Goal: Task Accomplishment & Management: Use online tool/utility

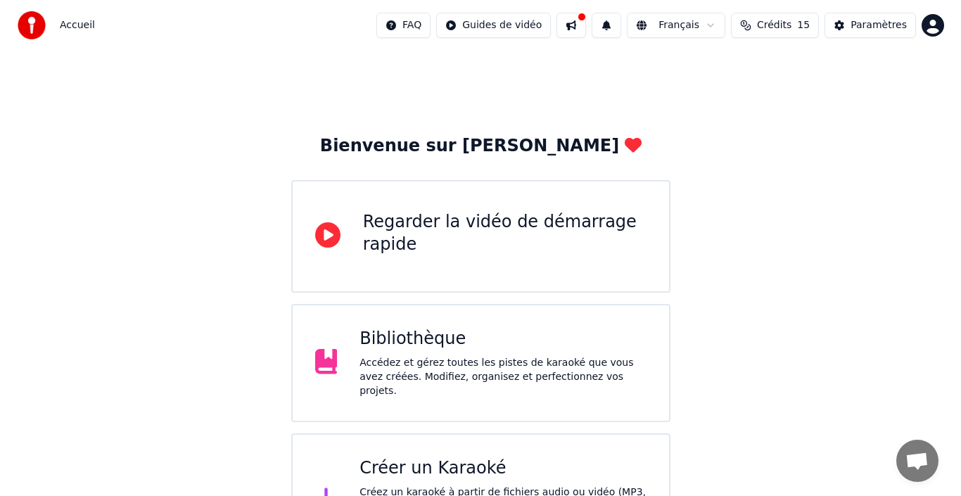
scroll to position [50, 0]
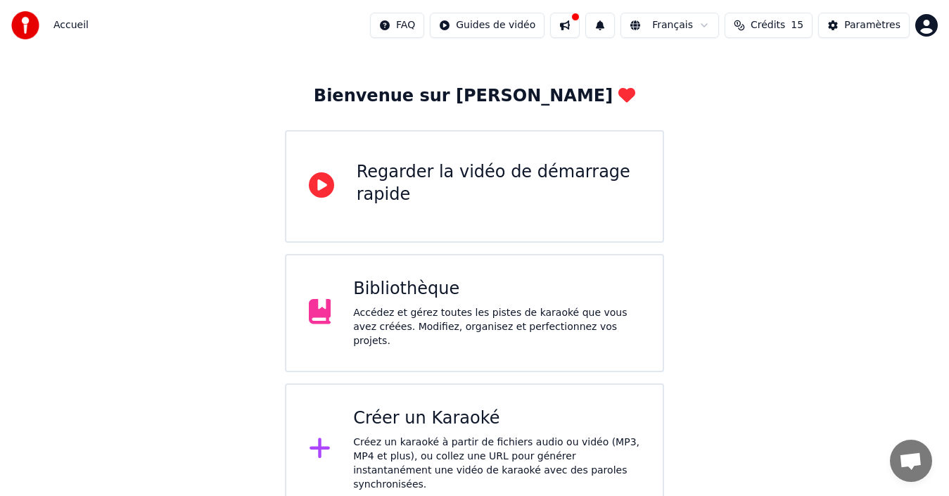
click at [355, 435] on div "Créez un karaoké à partir de fichiers audio ou vidéo (MP3, MP4 et plus), ou col…" at bounding box center [496, 463] width 287 height 56
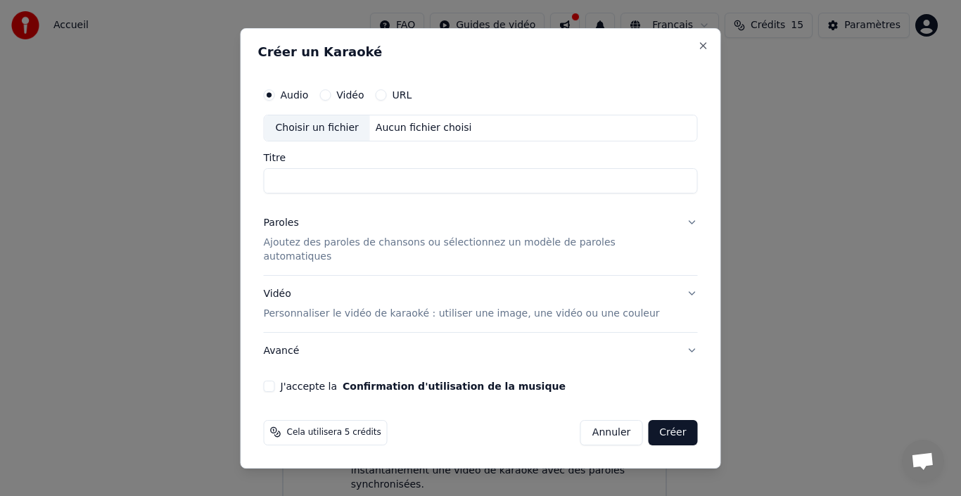
click at [345, 101] on div "Vidéo" at bounding box center [341, 94] width 44 height 11
click at [330, 101] on button "Vidéo" at bounding box center [324, 94] width 11 height 11
click at [387, 101] on button "URL" at bounding box center [380, 94] width 11 height 11
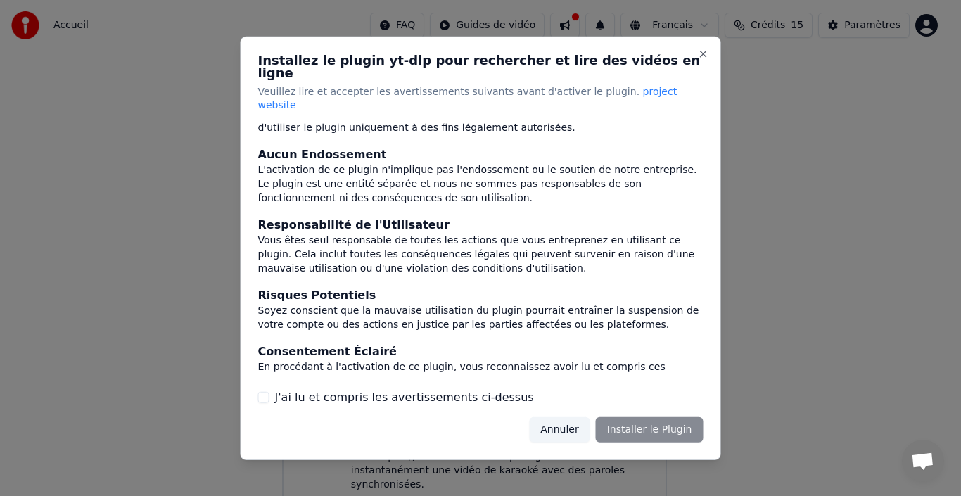
scroll to position [148, 0]
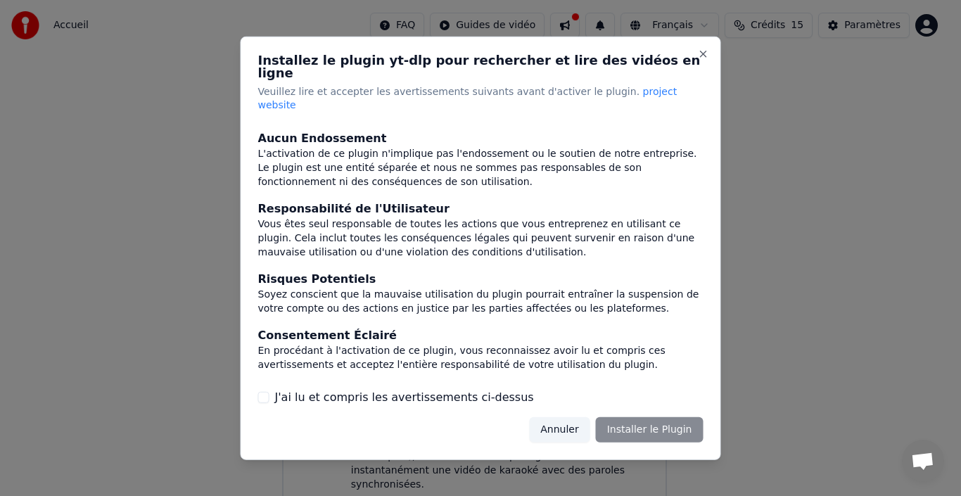
click at [269, 389] on div "J'ai lu et compris les avertissements ci-dessus" at bounding box center [480, 397] width 445 height 17
click at [262, 392] on button "J'ai lu et compris les avertissements ci-dessus" at bounding box center [263, 397] width 11 height 11
click at [652, 417] on button "Installer le Plugin" at bounding box center [650, 429] width 108 height 25
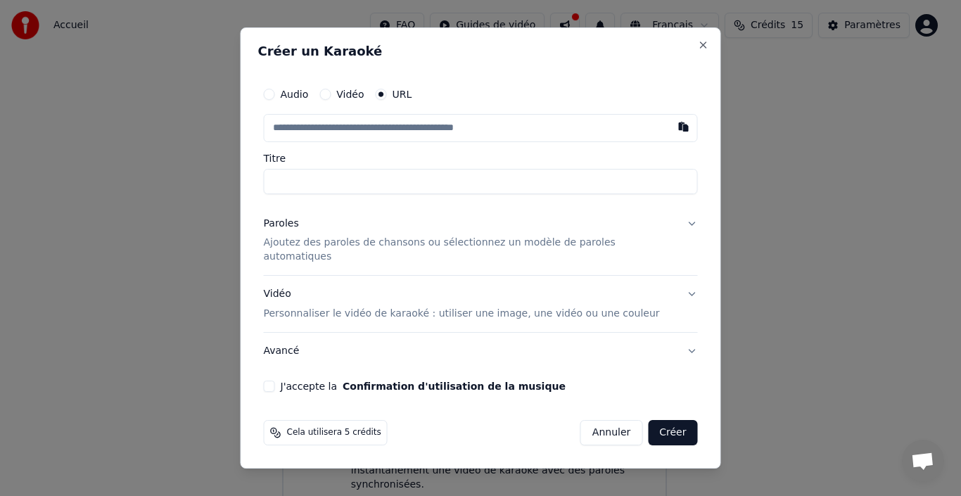
paste input "**********"
type input "**********"
click at [678, 231] on div "**********" at bounding box center [480, 248] width 480 height 442
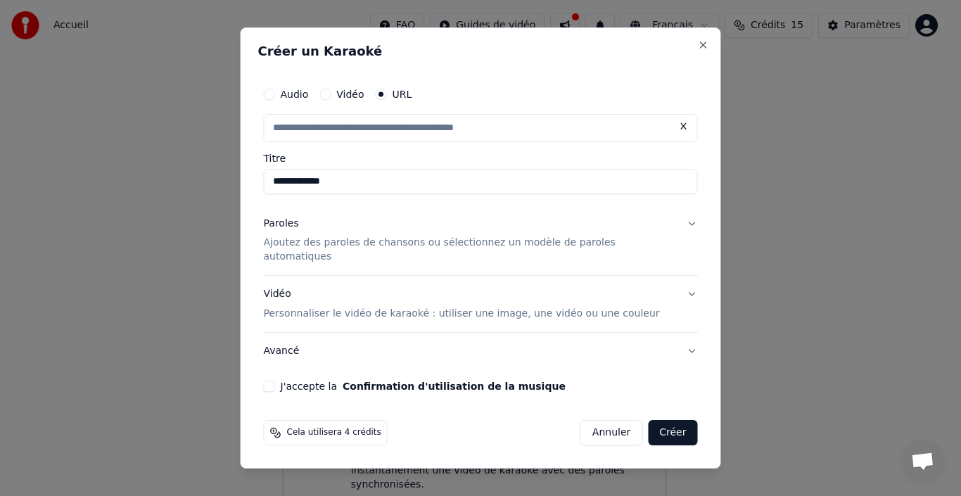
click at [510, 251] on p "Ajoutez des paroles de chansons ou sélectionnez un modèle de paroles automatiqu…" at bounding box center [469, 250] width 411 height 28
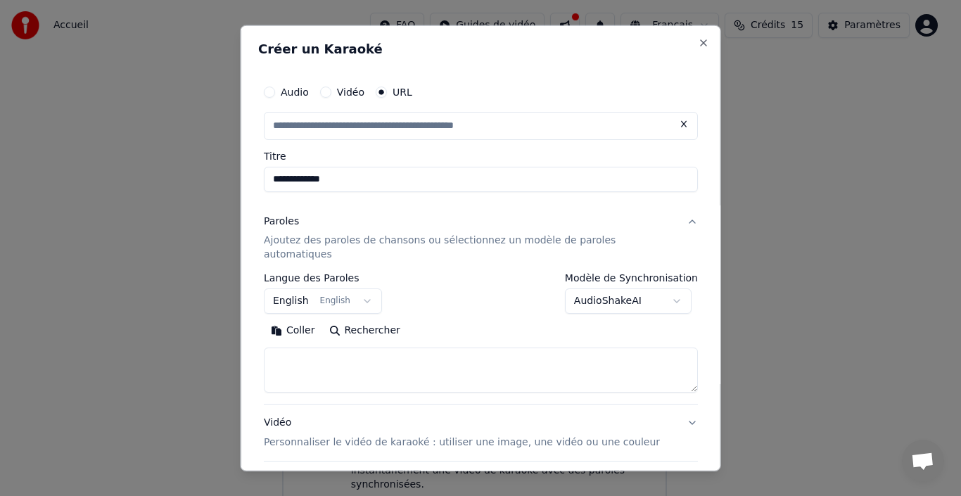
type input "**********"
click at [362, 288] on button "English English" at bounding box center [323, 300] width 118 height 25
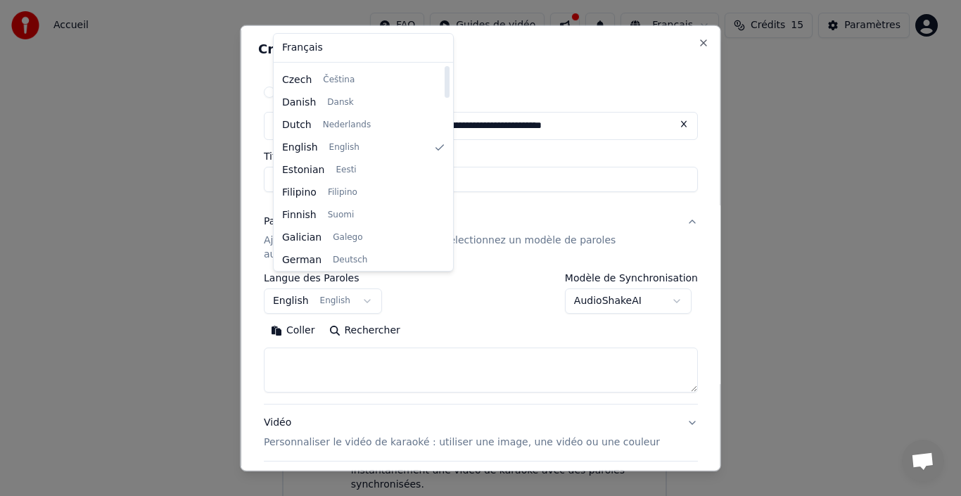
scroll to position [0, 0]
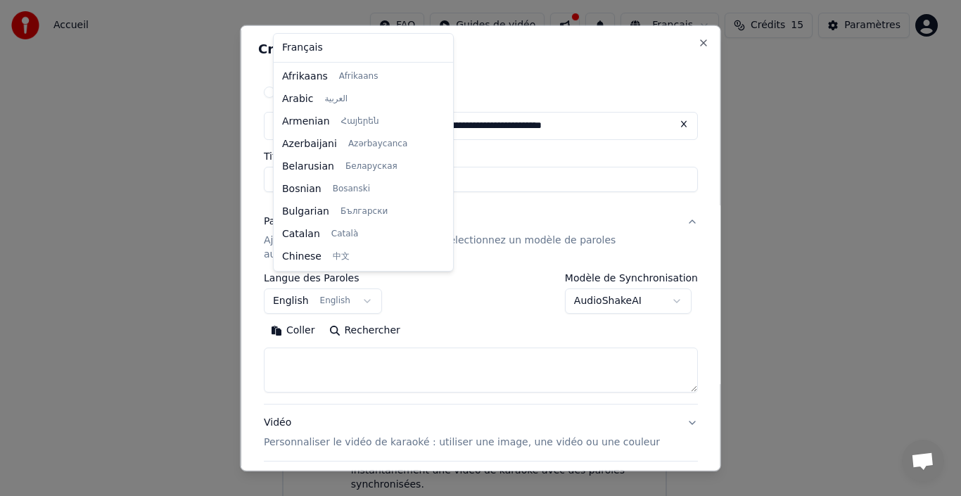
select select "**"
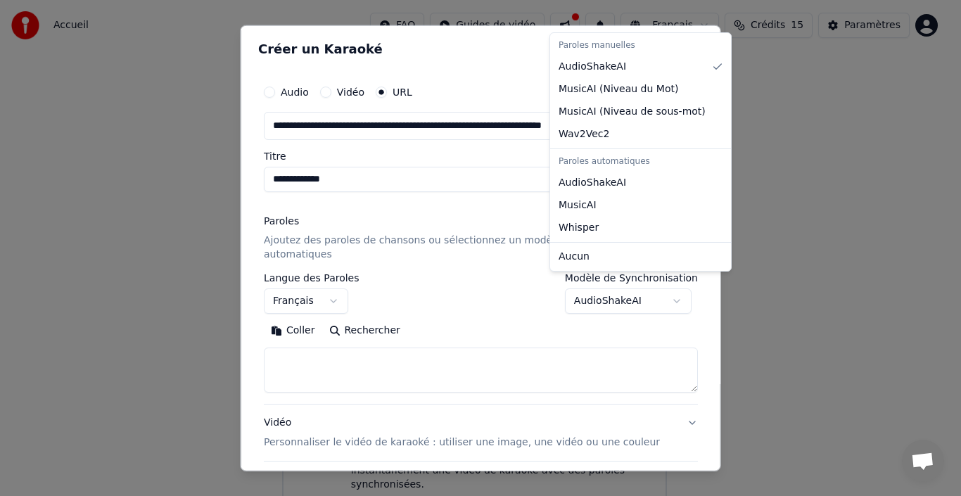
click at [669, 286] on body "**********" at bounding box center [474, 232] width 949 height 565
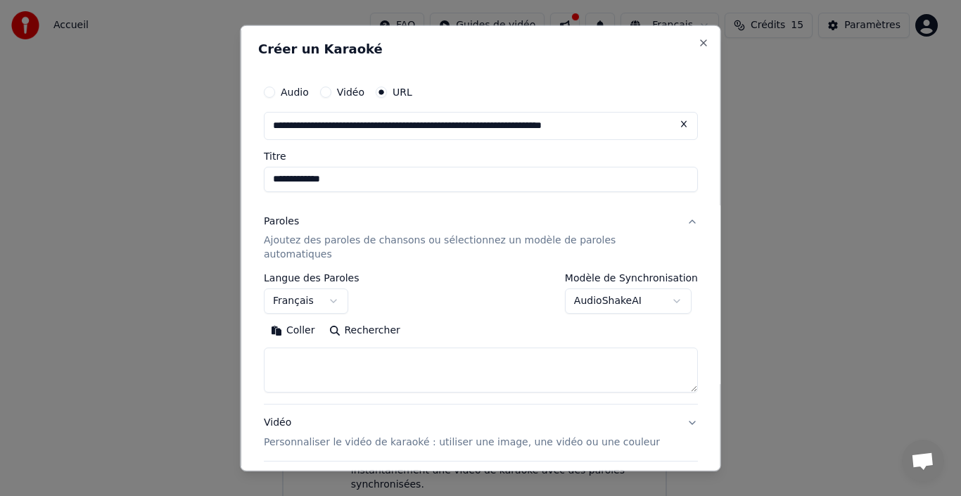
click at [307, 347] on textarea at bounding box center [481, 369] width 434 height 45
paste textarea "**********"
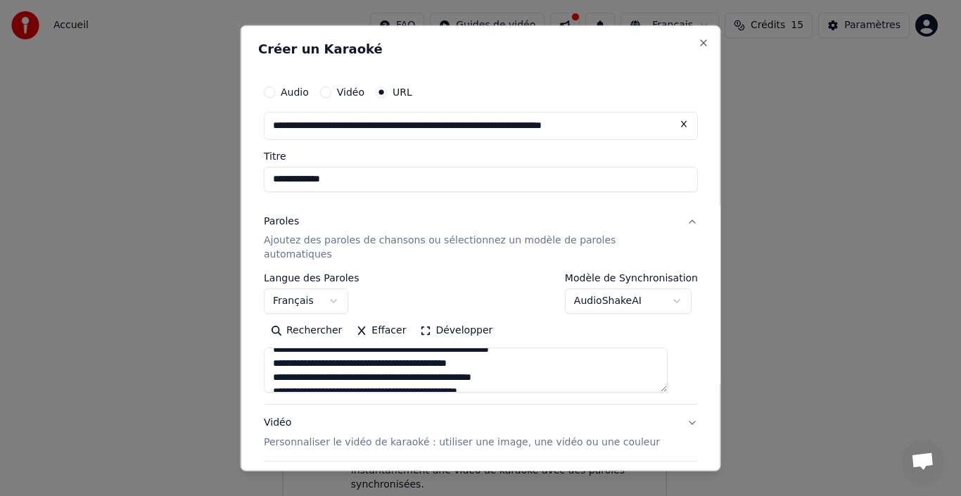
scroll to position [586, 0]
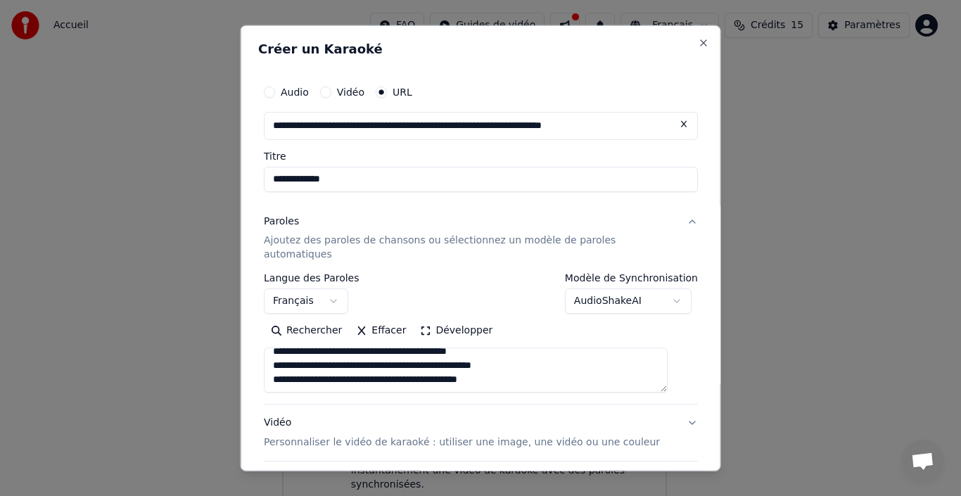
type textarea "**********"
click at [426, 320] on button "Développer" at bounding box center [456, 330] width 86 height 23
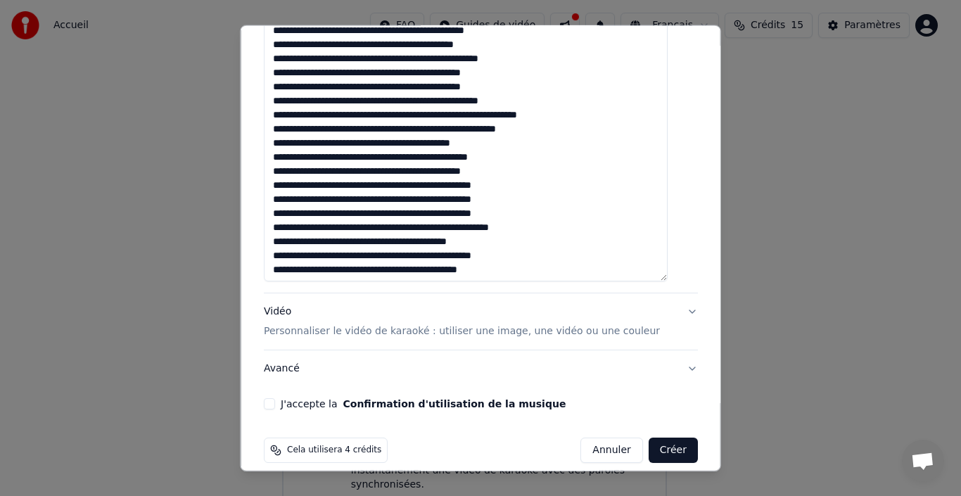
scroll to position [696, 0]
click at [275, 397] on button "J'accepte la Confirmation d'utilisation de la musique" at bounding box center [269, 402] width 11 height 11
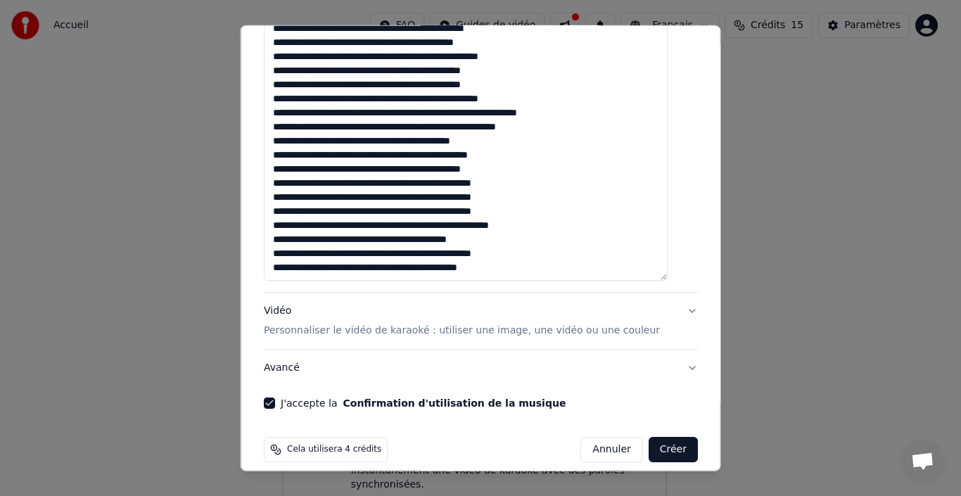
click at [663, 442] on button "Créer" at bounding box center [672, 449] width 49 height 25
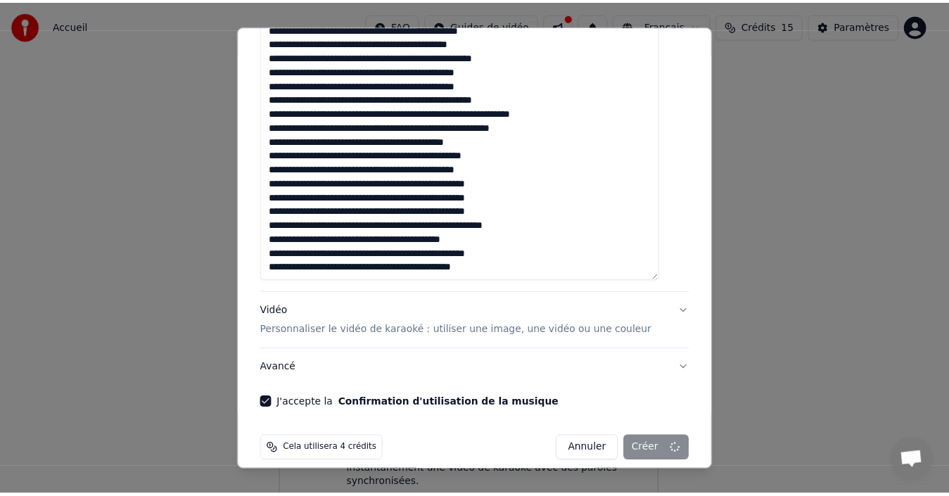
scroll to position [10, 0]
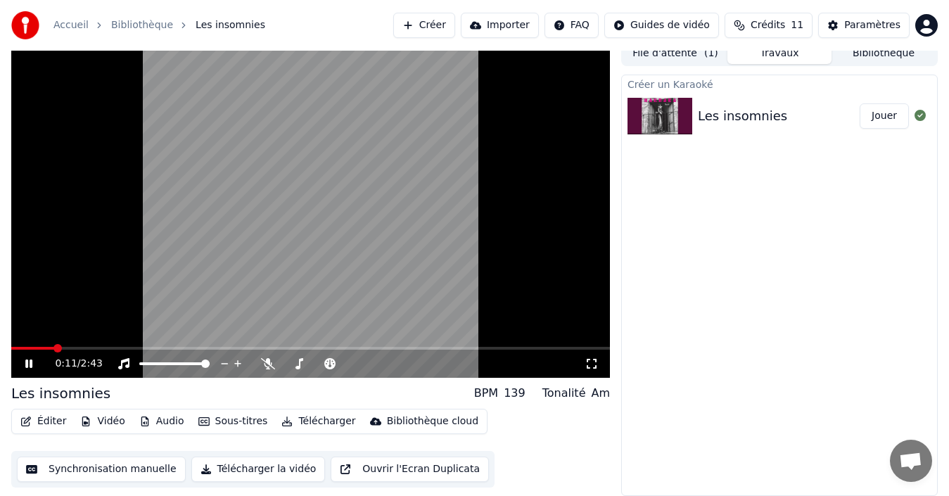
click at [596, 359] on icon at bounding box center [591, 364] width 10 height 10
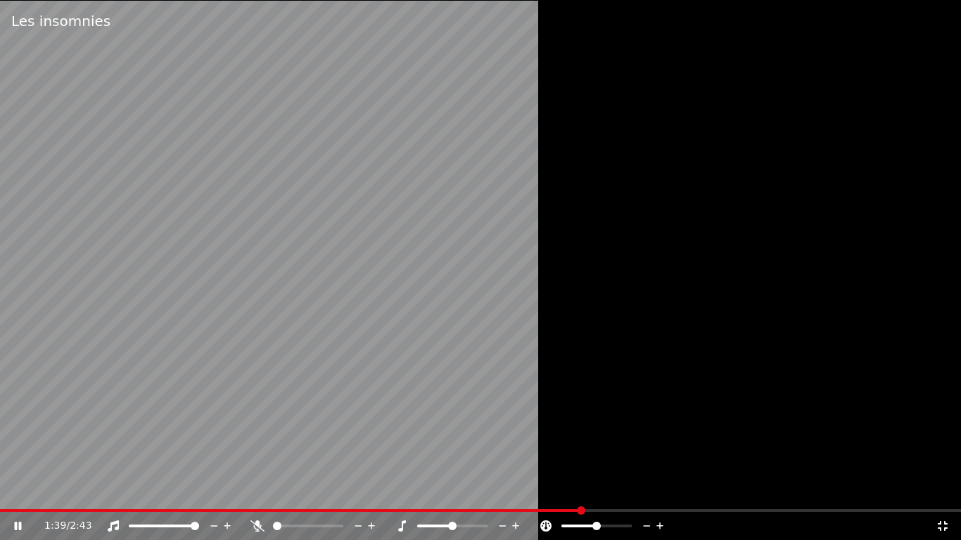
click at [934, 495] on div "1:39 / 2:43" at bounding box center [489, 526] width 891 height 14
click at [942, 495] on icon at bounding box center [942, 525] width 14 height 11
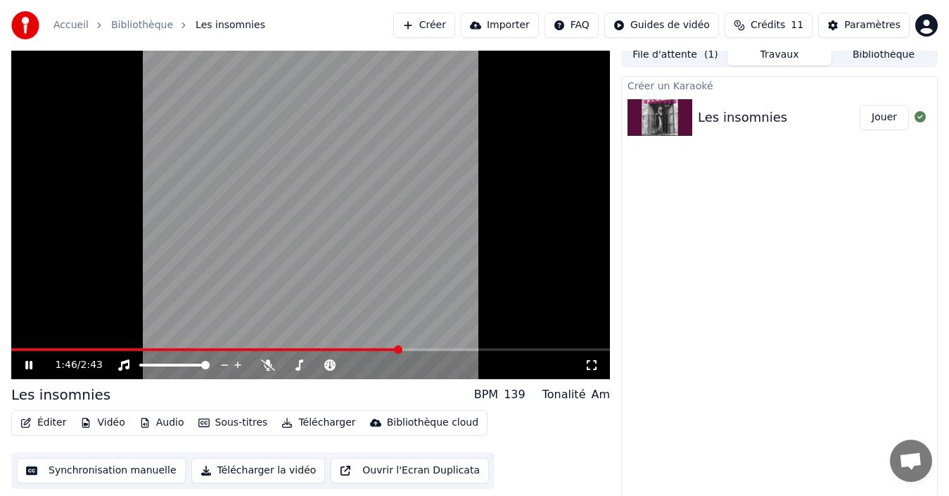
scroll to position [10, 0]
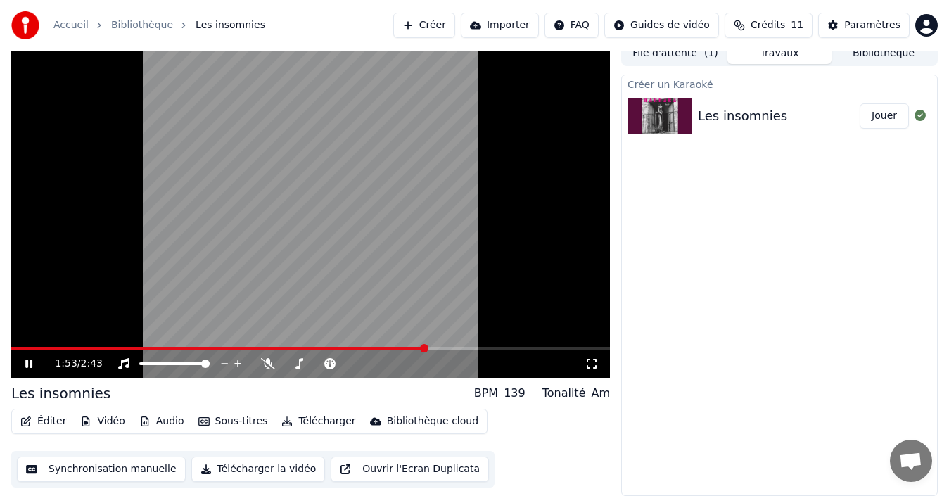
click at [32, 361] on icon at bounding box center [28, 363] width 7 height 8
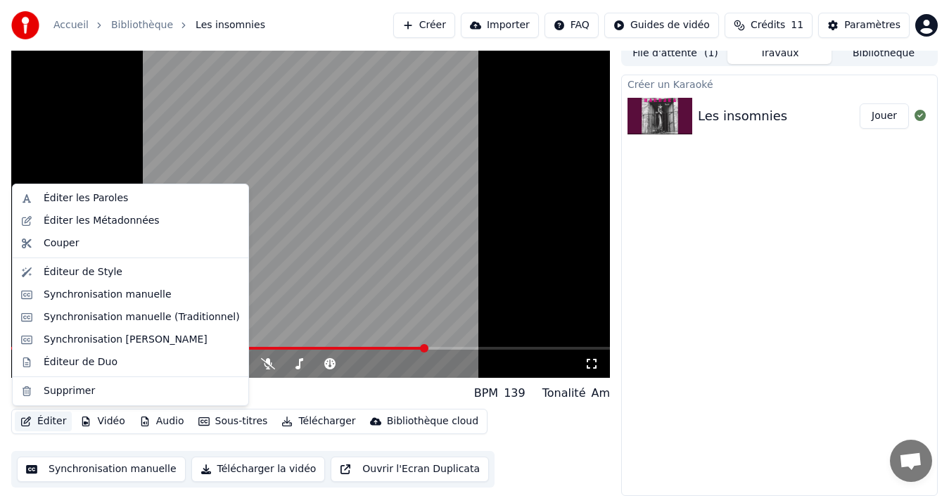
click at [41, 421] on button "Éditer" at bounding box center [43, 421] width 57 height 20
click at [116, 342] on div "Synchronisation [PERSON_NAME]" at bounding box center [126, 340] width 164 height 14
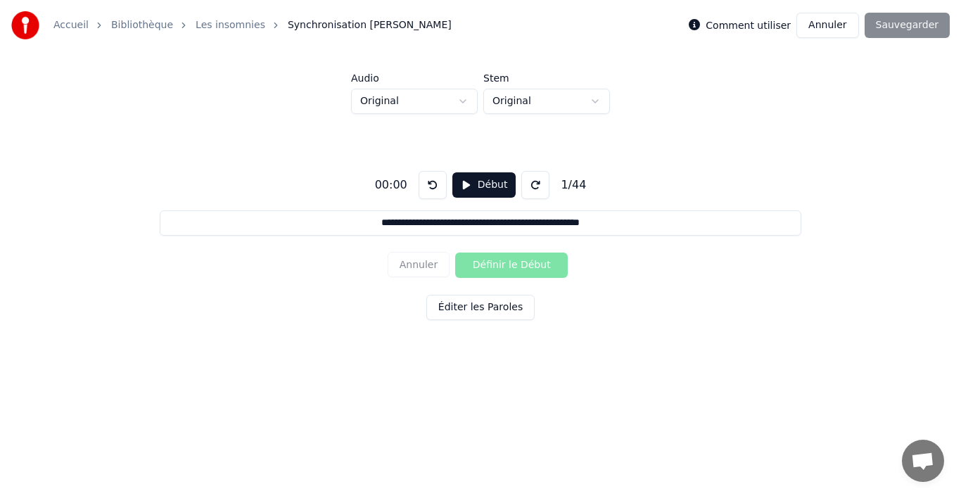
click at [833, 25] on button "Annuler" at bounding box center [827, 25] width 62 height 25
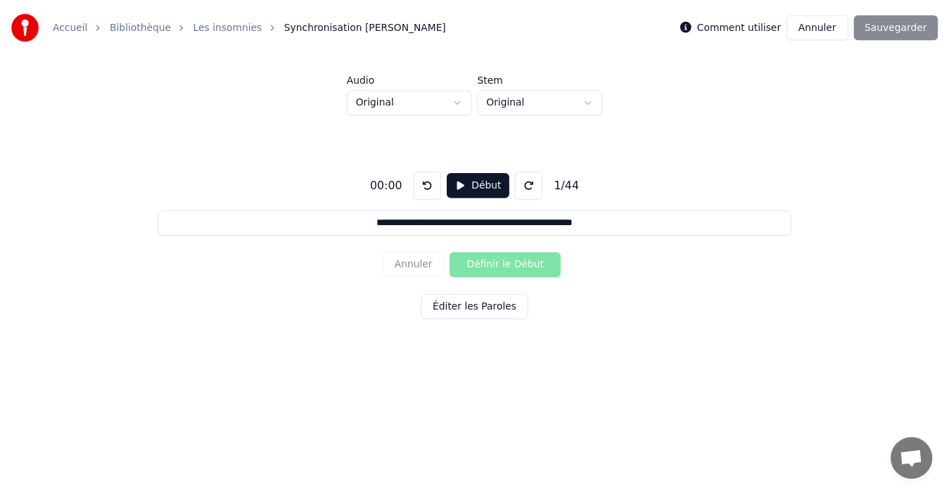
scroll to position [10, 0]
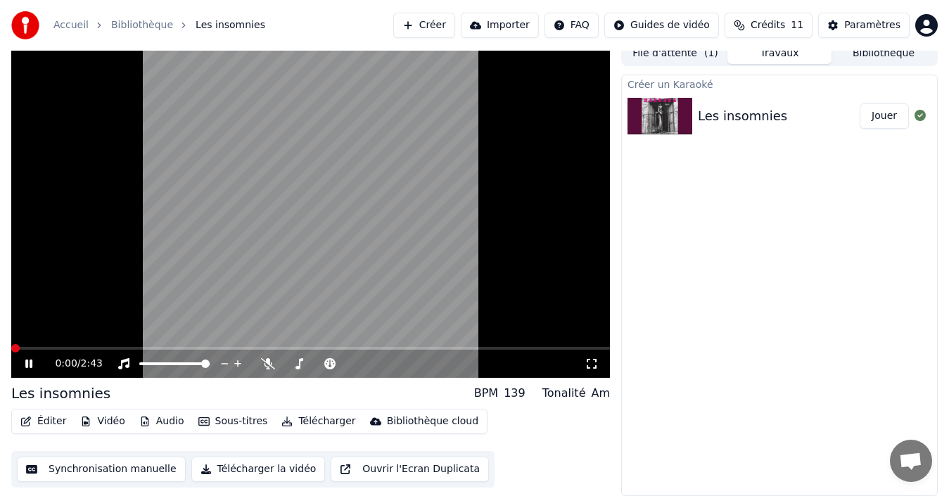
click at [51, 418] on button "Éditer" at bounding box center [43, 421] width 57 height 20
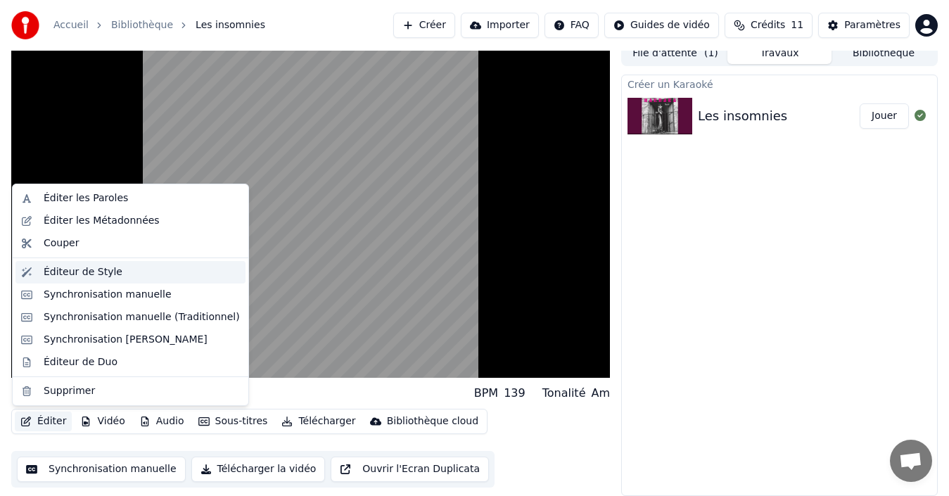
click at [109, 278] on div "Éditeur de Style" at bounding box center [83, 272] width 79 height 14
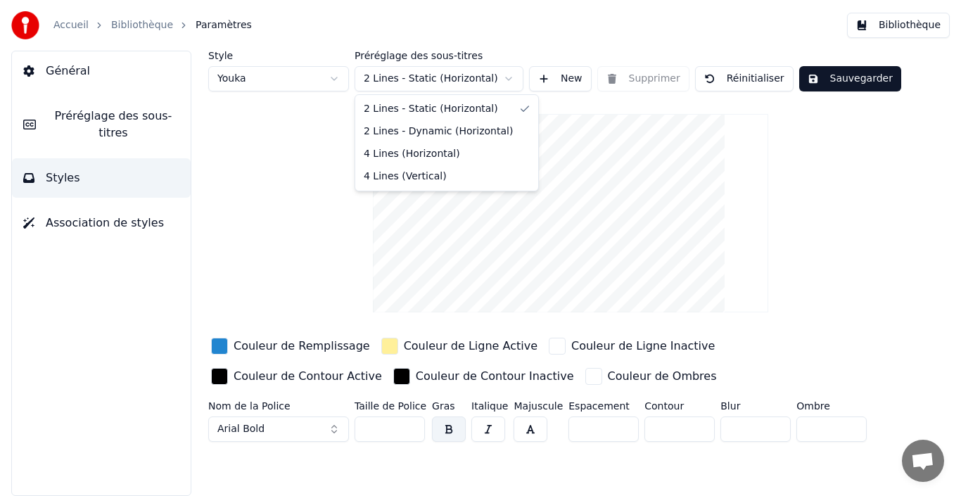
click at [505, 79] on html "Accueil Bibliothèque Paramètres Bibliothèque Général Préréglage des sous-titres…" at bounding box center [480, 248] width 961 height 496
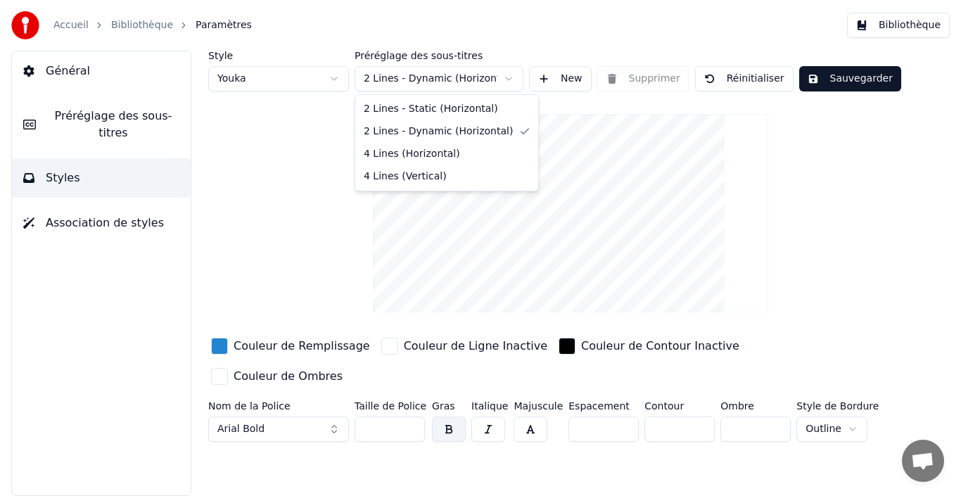
click at [506, 82] on html "Accueil Bibliothèque Paramètres Bibliothèque Général Préréglage des sous-titres…" at bounding box center [480, 248] width 961 height 496
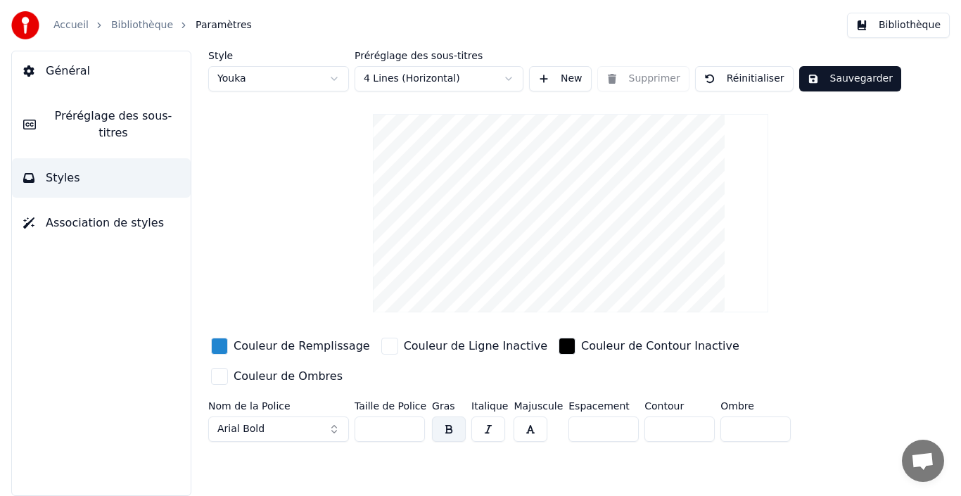
click at [131, 115] on span "Préréglage des sous-titres" at bounding box center [113, 125] width 132 height 34
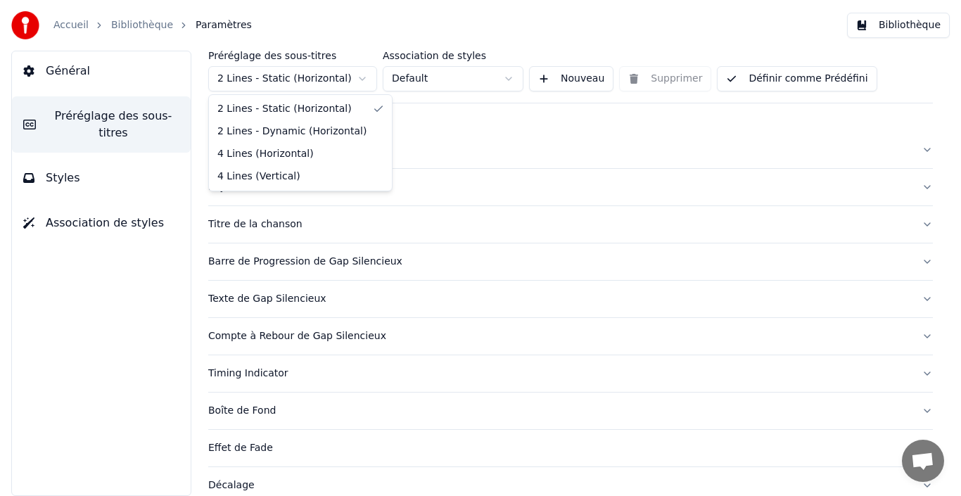
click at [368, 75] on html "Accueil Bibliothèque Paramètres Bibliothèque Général Préréglage des sous-titres…" at bounding box center [480, 248] width 961 height 496
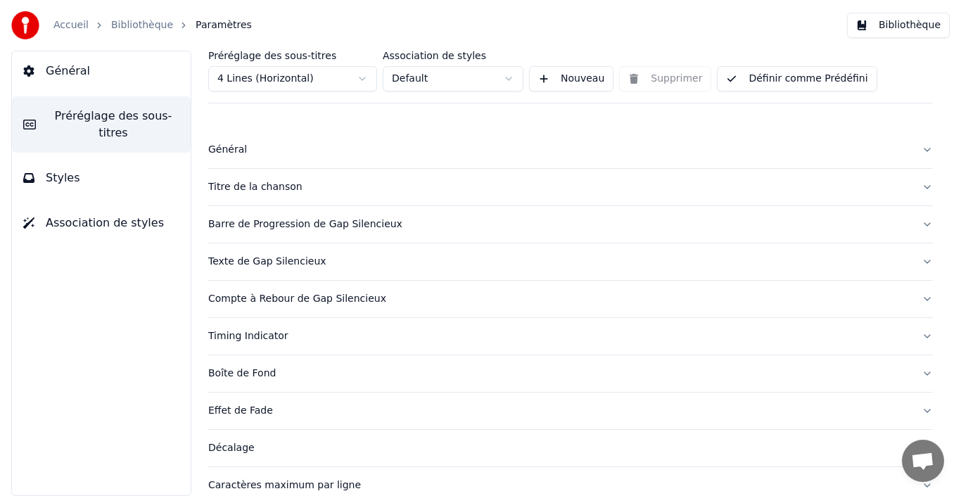
click at [483, 79] on html "Accueil Bibliothèque Paramètres Bibliothèque Général Préréglage des sous-titres…" at bounding box center [480, 248] width 961 height 496
click at [106, 158] on button "Styles" at bounding box center [101, 177] width 179 height 39
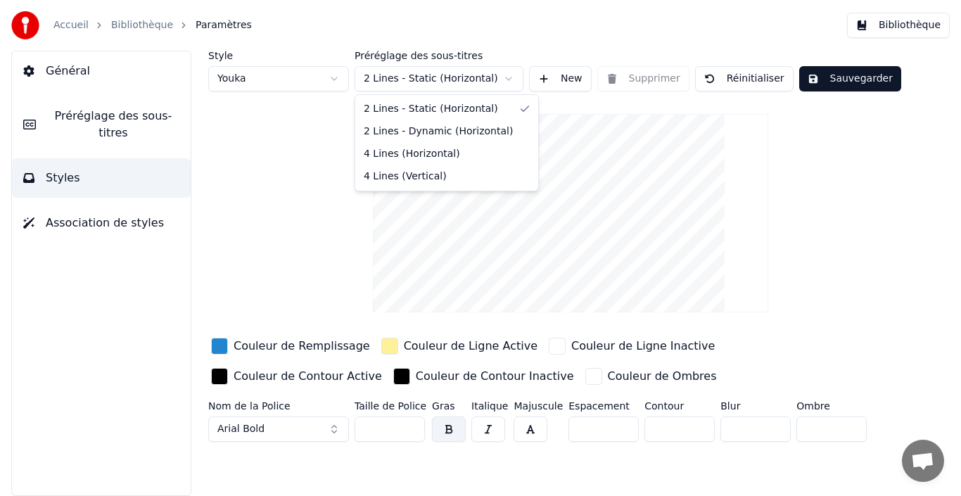
click at [489, 83] on html "Accueil Bibliothèque Paramètres Bibliothèque Général Préréglage des sous-titres…" at bounding box center [480, 248] width 961 height 496
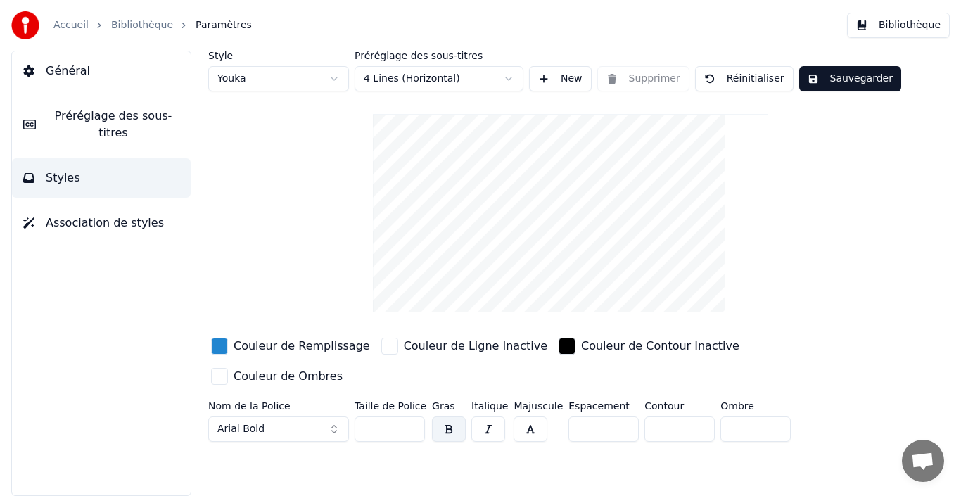
click at [845, 78] on button "Sauvegarder" at bounding box center [850, 78] width 102 height 25
click at [75, 24] on link "Accueil" at bounding box center [70, 25] width 35 height 14
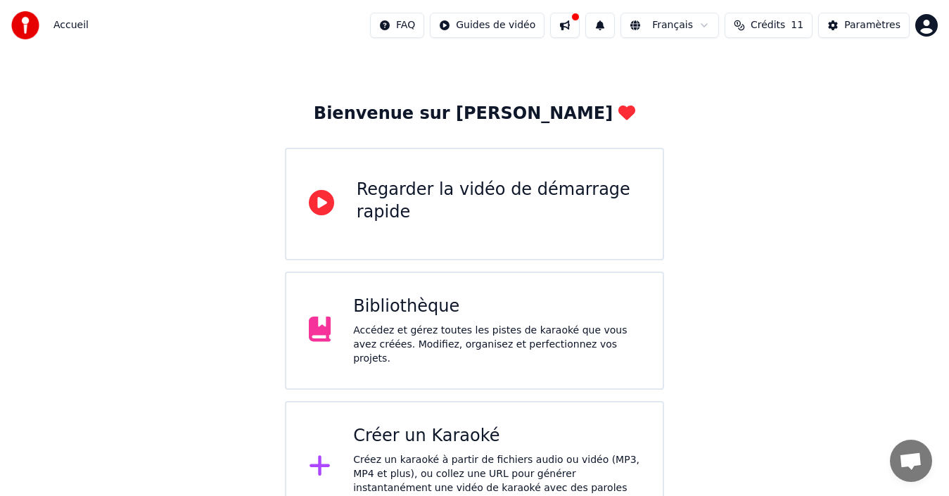
scroll to position [50, 0]
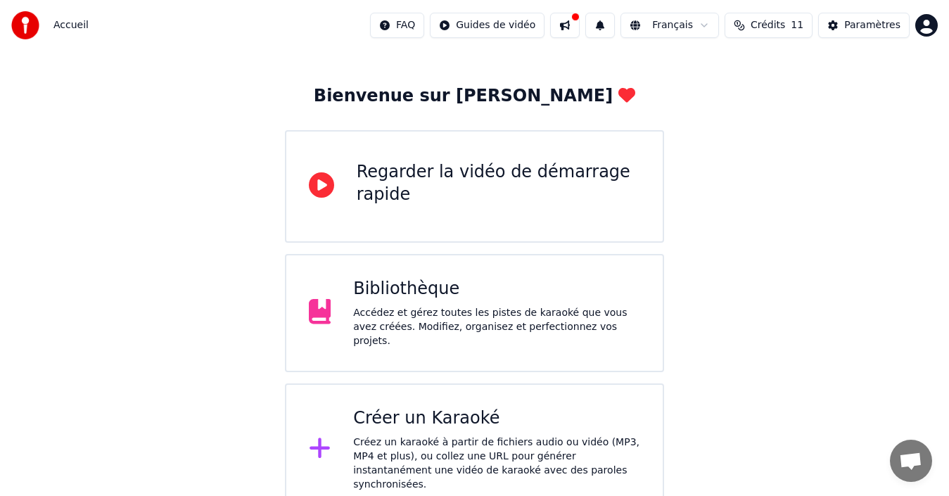
click at [536, 437] on div "Créez un karaoké à partir de fichiers audio ou vidéo (MP3, MP4 et plus), ou col…" at bounding box center [496, 463] width 287 height 56
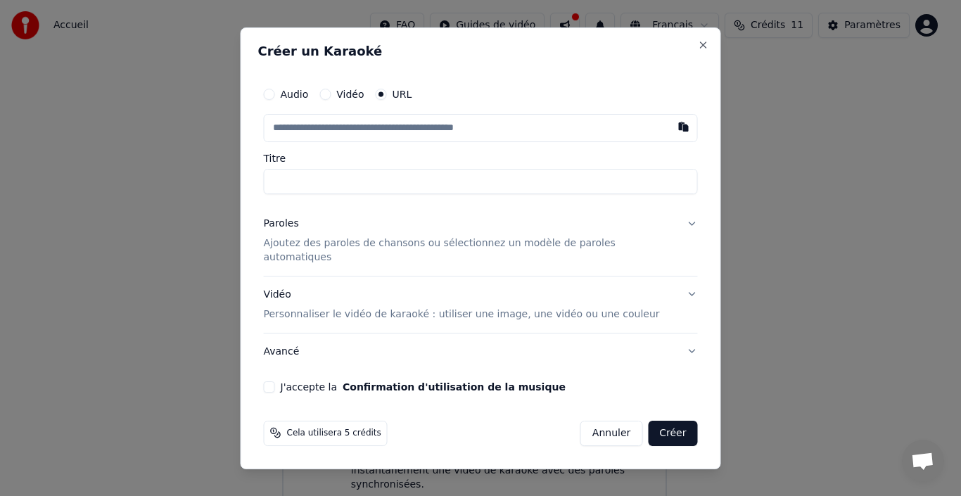
click at [615, 425] on button "Annuler" at bounding box center [611, 432] width 62 height 25
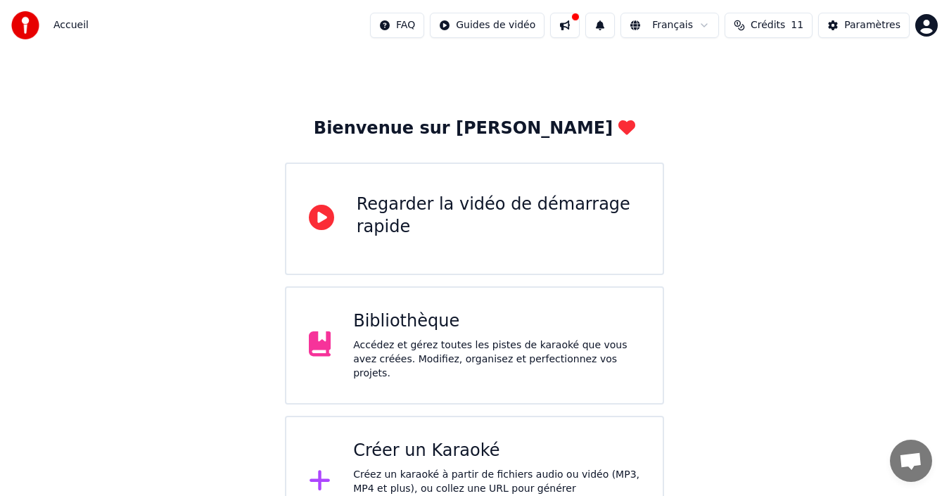
scroll to position [0, 0]
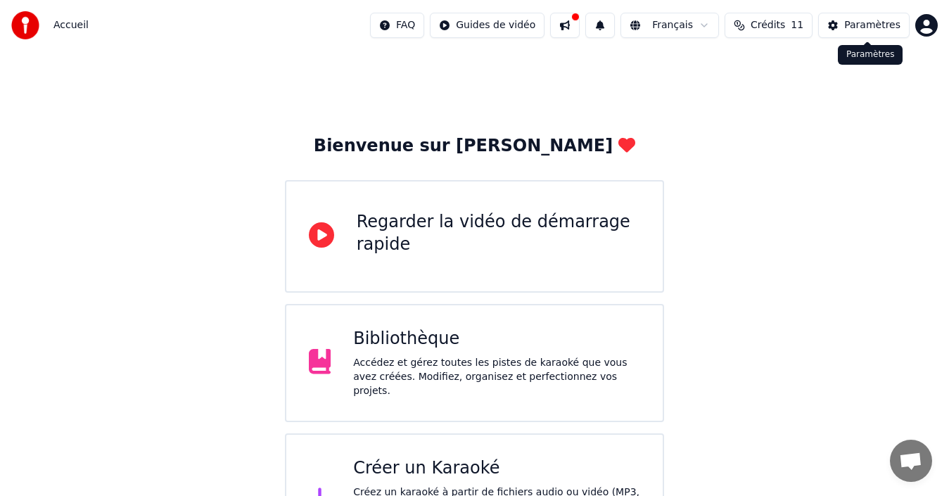
click at [873, 27] on div "Paramètres" at bounding box center [872, 25] width 56 height 14
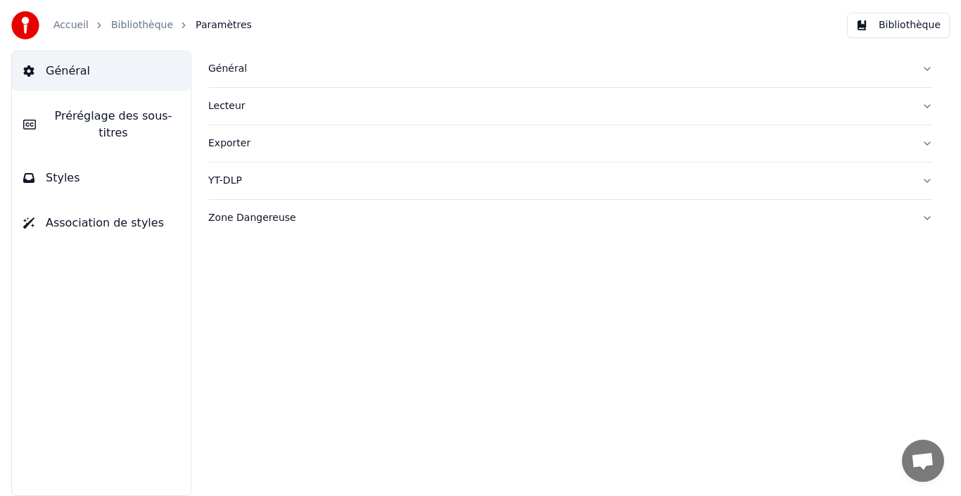
click at [927, 145] on button "Exporter" at bounding box center [570, 143] width 724 height 37
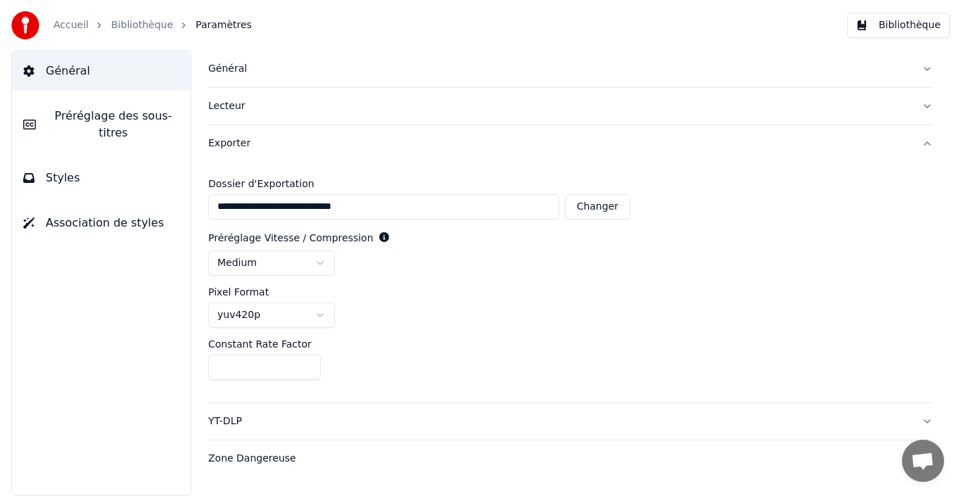
click at [234, 75] on div "Général" at bounding box center [559, 69] width 702 height 14
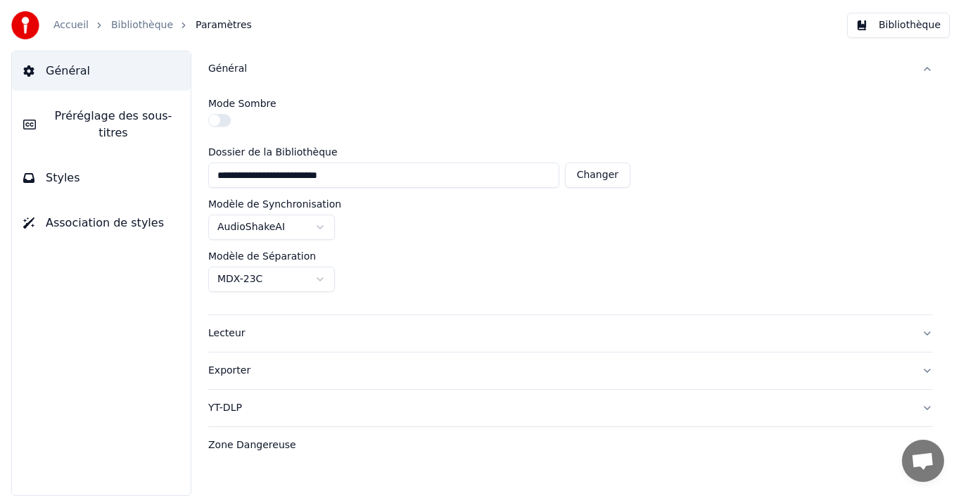
click at [258, 439] on div "Zone Dangereuse" at bounding box center [559, 445] width 702 height 14
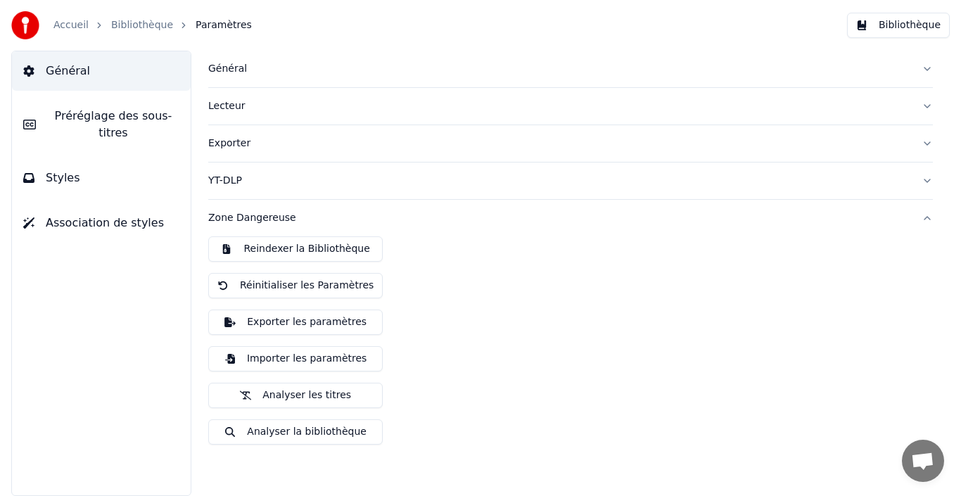
click at [877, 23] on button "Bibliothèque" at bounding box center [898, 25] width 103 height 25
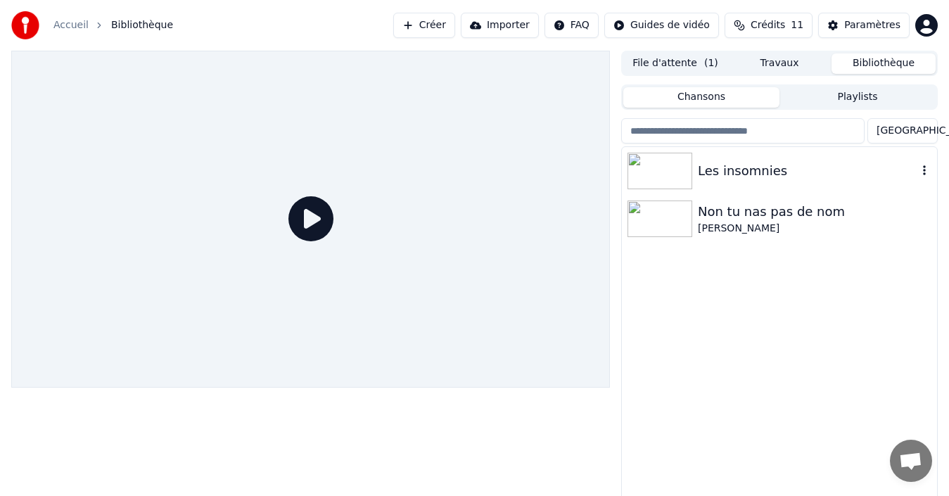
click at [655, 167] on img at bounding box center [659, 171] width 65 height 37
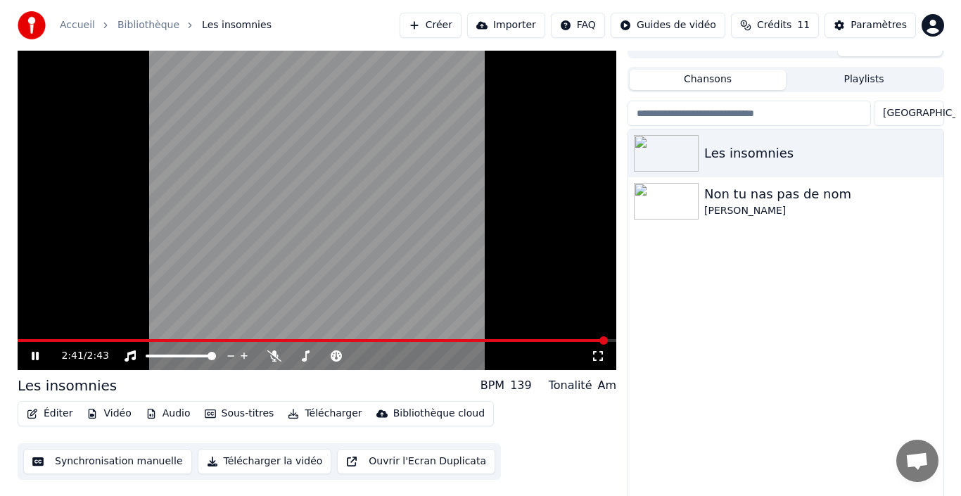
scroll to position [23, 0]
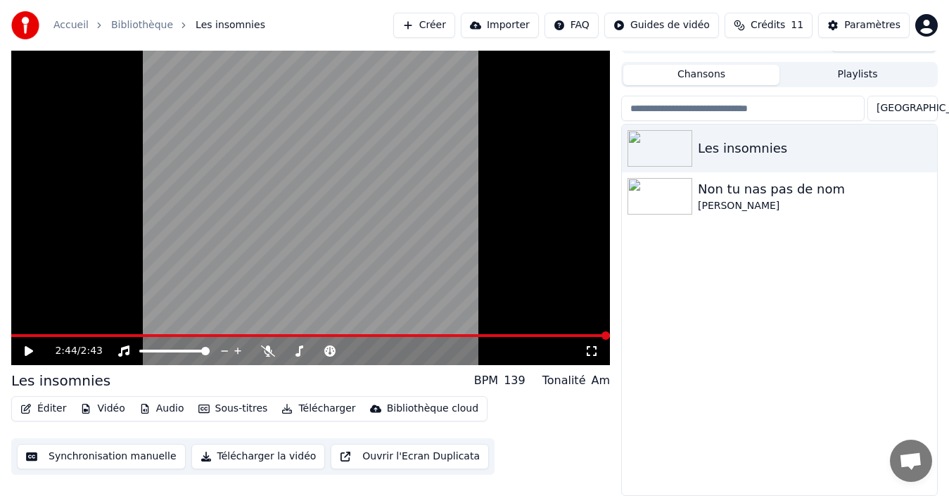
click at [105, 409] on button "Vidéo" at bounding box center [103, 409] width 56 height 20
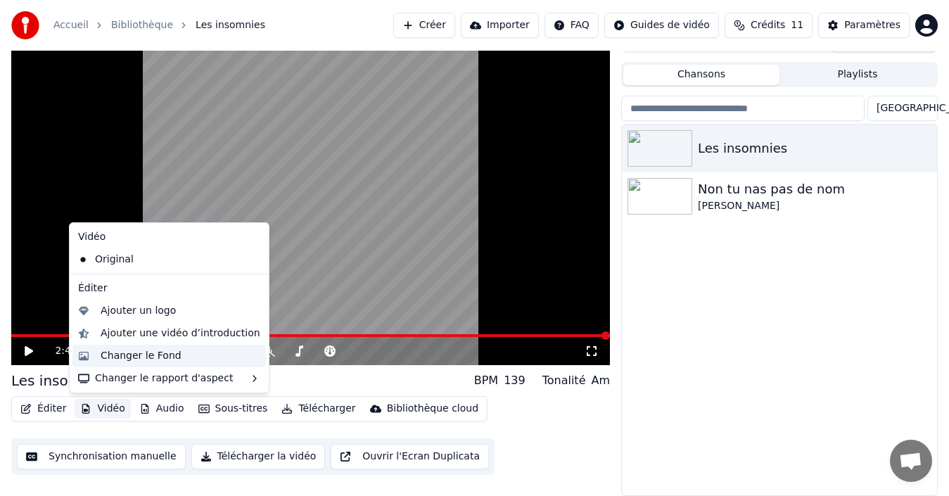
click at [138, 360] on div "Changer le Fond" at bounding box center [141, 356] width 81 height 14
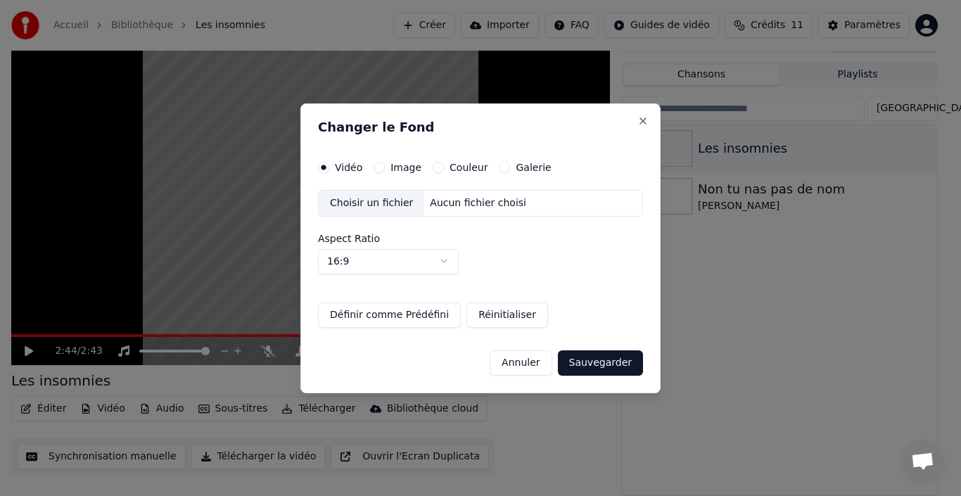
click at [378, 172] on button "Image" at bounding box center [378, 167] width 11 height 11
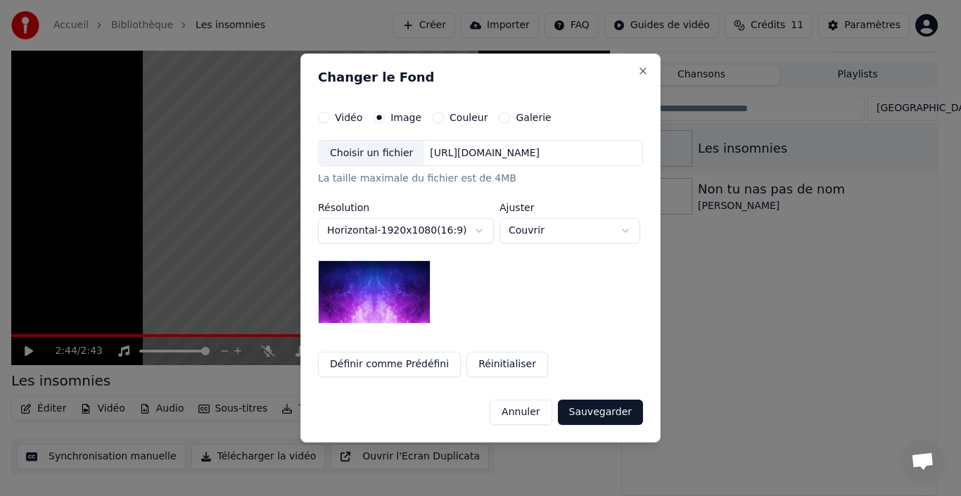
click at [592, 420] on button "Sauvegarder" at bounding box center [600, 411] width 85 height 25
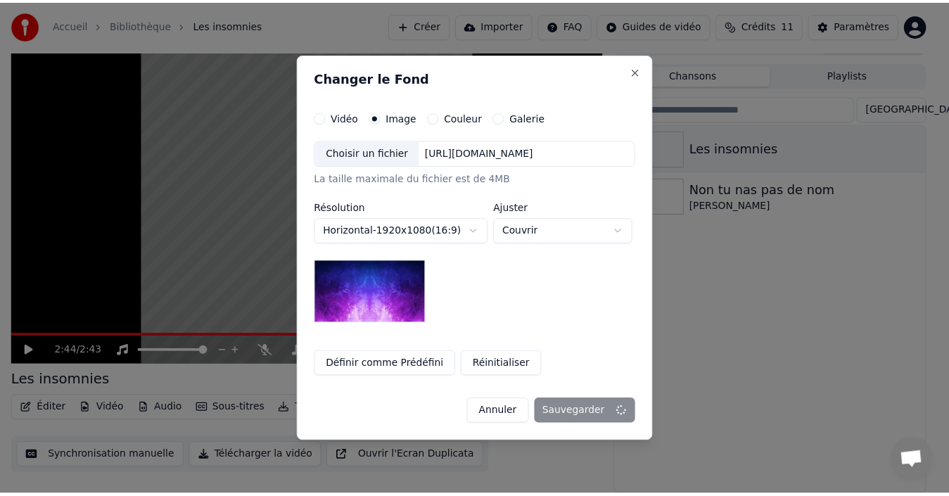
scroll to position [10, 0]
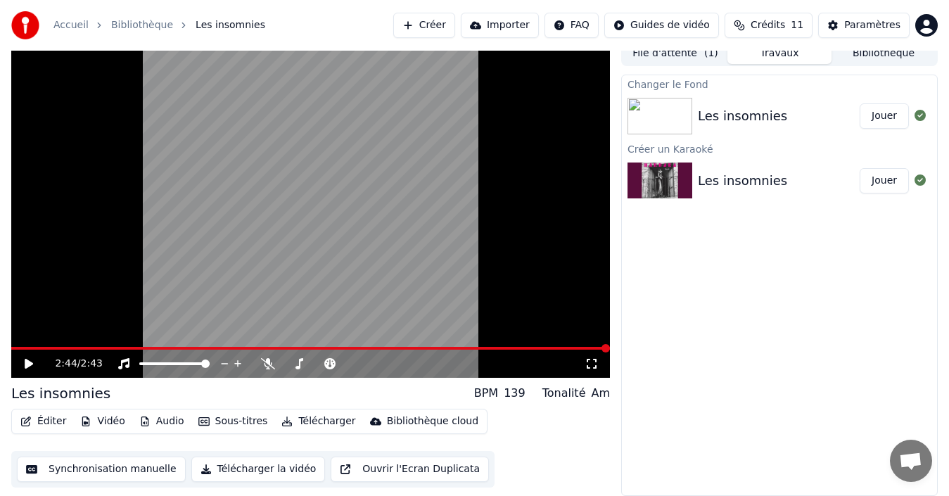
click at [655, 121] on img at bounding box center [659, 116] width 65 height 37
click at [885, 123] on button "Jouer" at bounding box center [883, 115] width 49 height 25
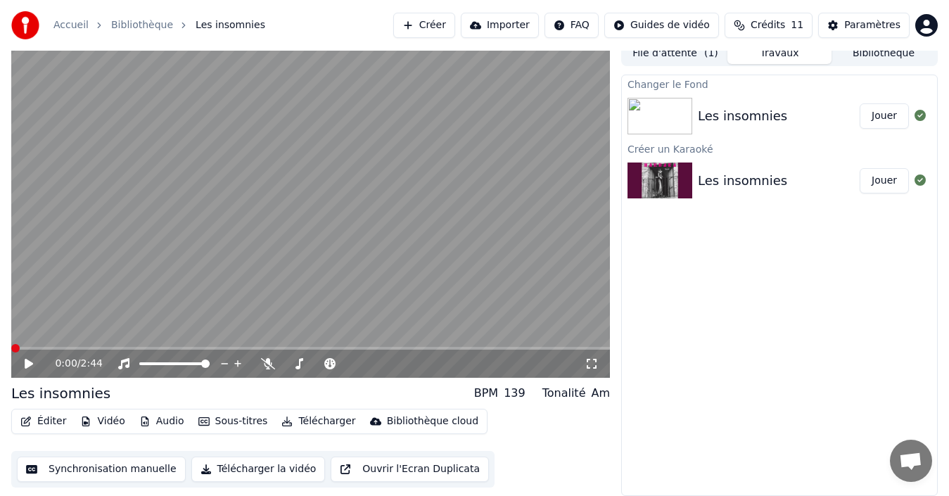
click at [11, 344] on span at bounding box center [15, 348] width 8 height 8
click at [31, 364] on icon at bounding box center [29, 364] width 8 height 10
click at [269, 365] on icon at bounding box center [268, 363] width 14 height 11
click at [19, 368] on div "0:18 / 2:44" at bounding box center [310, 364] width 587 height 14
click at [30, 364] on icon at bounding box center [28, 363] width 7 height 8
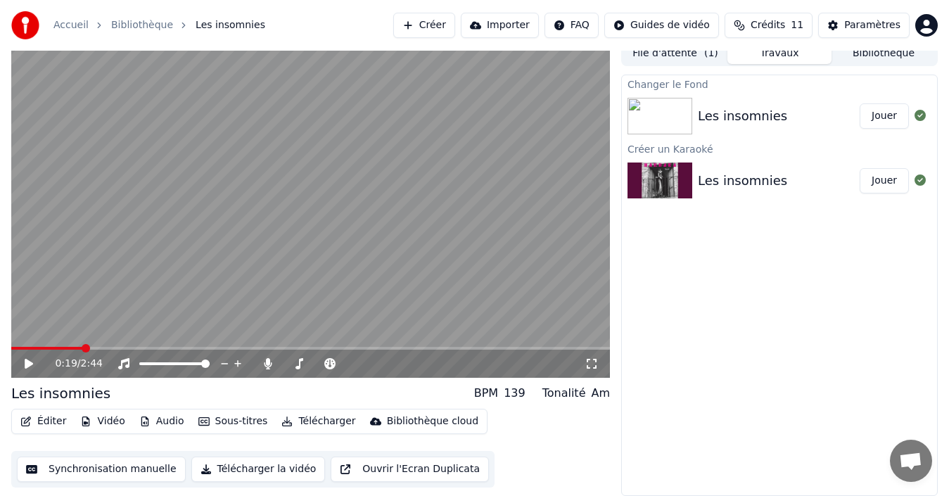
click at [121, 472] on button "Synchronisation manuelle" at bounding box center [101, 468] width 169 height 25
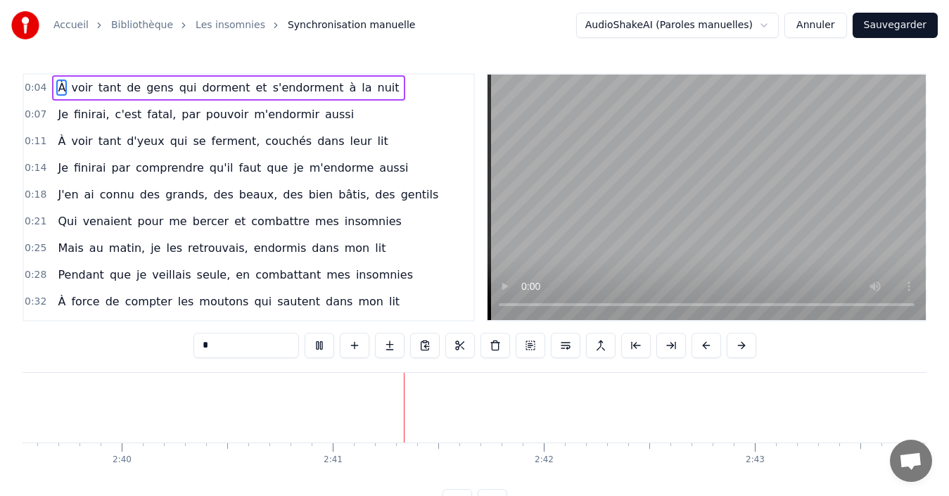
scroll to position [0, 33692]
click at [840, 23] on button "Annuler" at bounding box center [815, 25] width 62 height 25
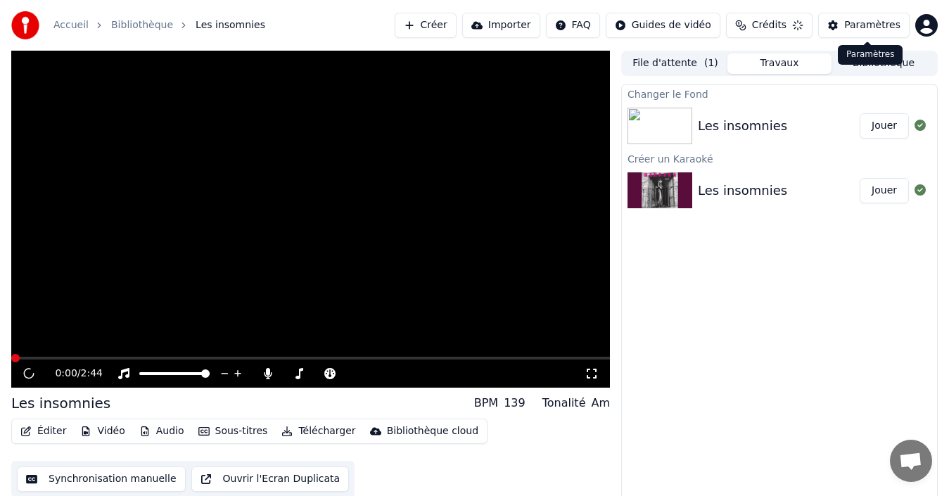
scroll to position [10, 0]
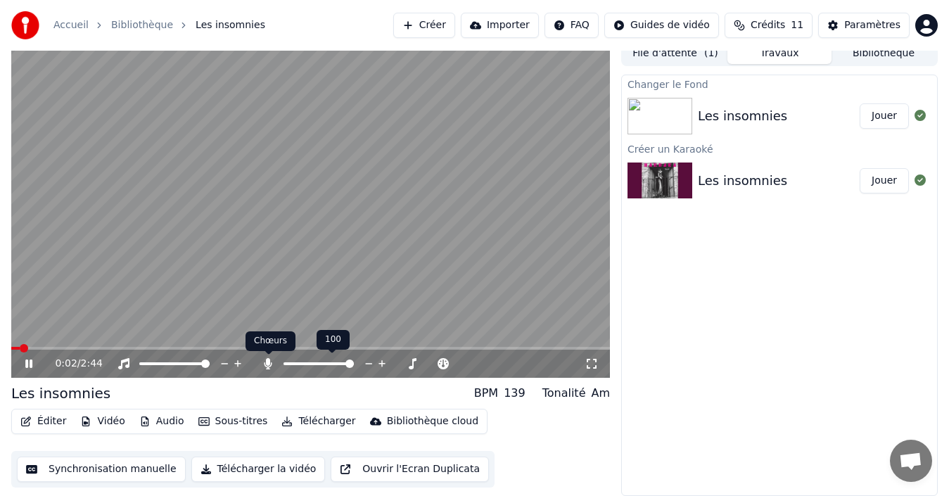
click at [269, 368] on icon at bounding box center [268, 363] width 8 height 11
click at [295, 366] on span at bounding box center [297, 363] width 8 height 8
click at [354, 368] on span at bounding box center [349, 363] width 8 height 8
click at [11, 344] on span at bounding box center [15, 348] width 8 height 8
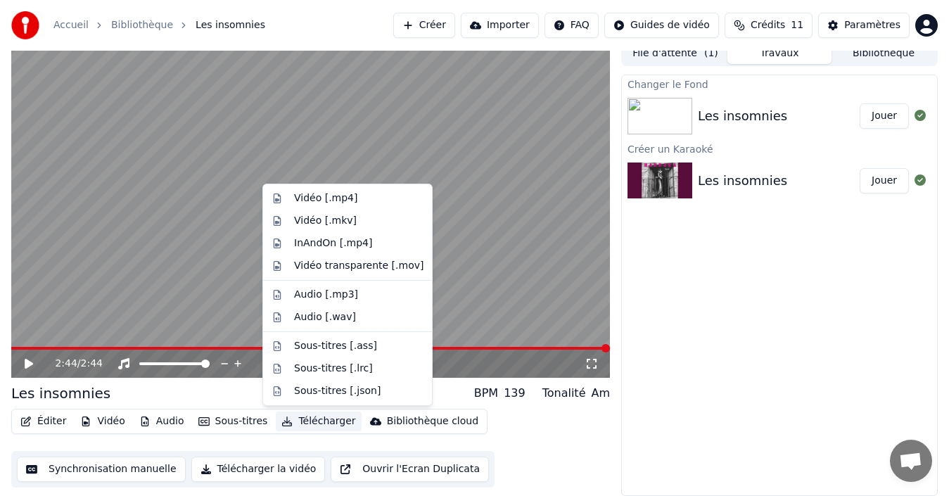
click at [304, 423] on button "Télécharger" at bounding box center [318, 421] width 85 height 20
click at [302, 197] on div "Vidéo [.mp4]" at bounding box center [325, 198] width 63 height 14
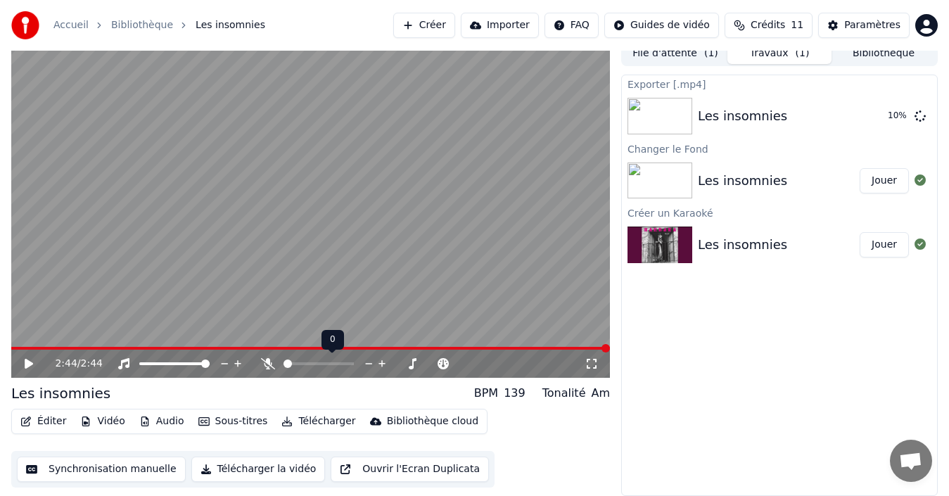
click at [283, 361] on span at bounding box center [287, 363] width 8 height 8
click at [794, 108] on div "Les insomnies" at bounding box center [779, 116] width 162 height 20
click at [917, 115] on icon at bounding box center [919, 115] width 11 height 11
click at [923, 117] on icon at bounding box center [919, 115] width 11 height 11
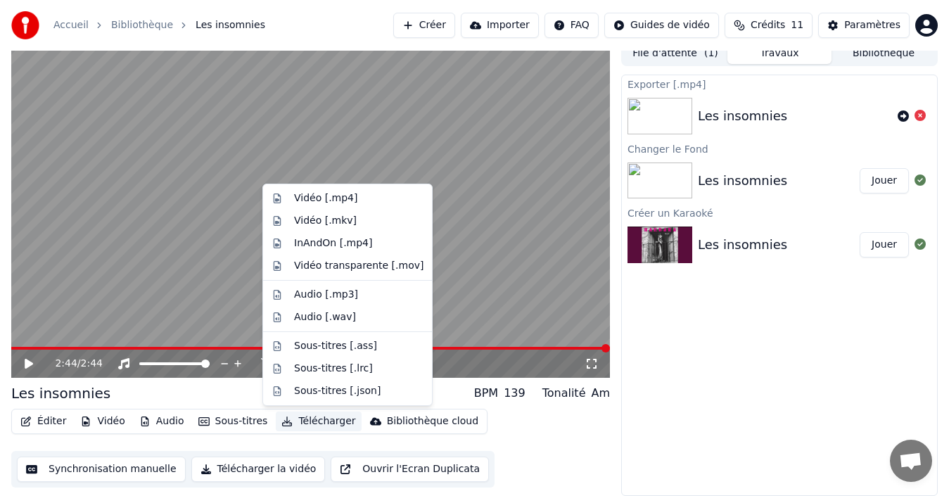
click at [288, 421] on button "Télécharger" at bounding box center [318, 421] width 85 height 20
click at [300, 193] on div "Vidéo [.mp4]" at bounding box center [325, 198] width 63 height 14
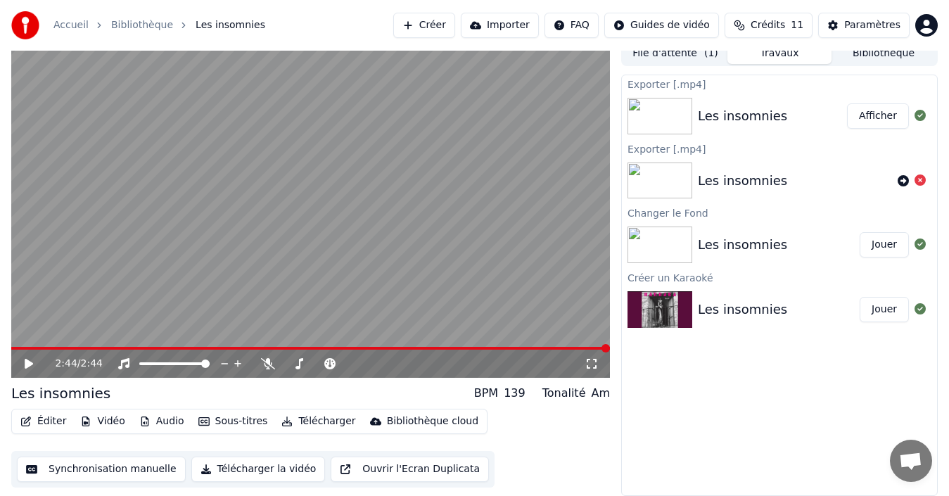
click at [878, 119] on button "Afficher" at bounding box center [878, 115] width 62 height 25
